Goal: Task Accomplishment & Management: Manage account settings

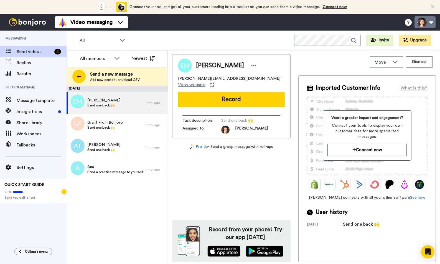
click at [431, 24] on button at bounding box center [425, 22] width 21 height 12
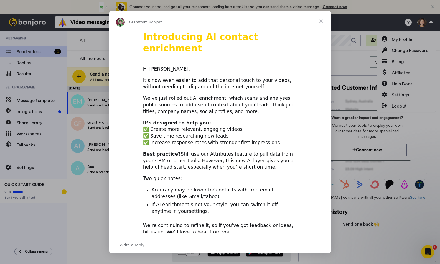
click at [323, 22] on span "Close" at bounding box center [321, 21] width 20 height 20
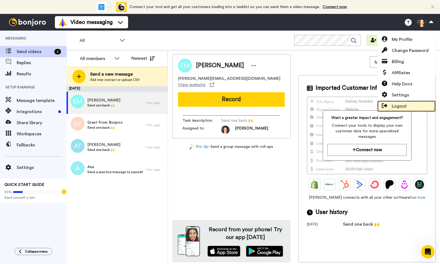
click at [395, 106] on span "Logout" at bounding box center [399, 106] width 15 height 7
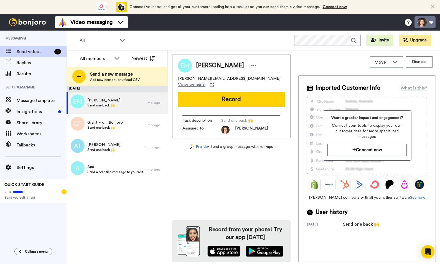
click at [420, 24] on button at bounding box center [425, 22] width 21 height 12
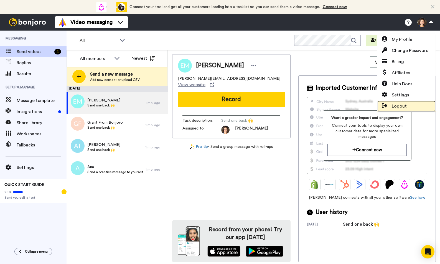
click at [385, 106] on icon at bounding box center [385, 105] width 6 height 5
